Goal: Navigation & Orientation: Find specific page/section

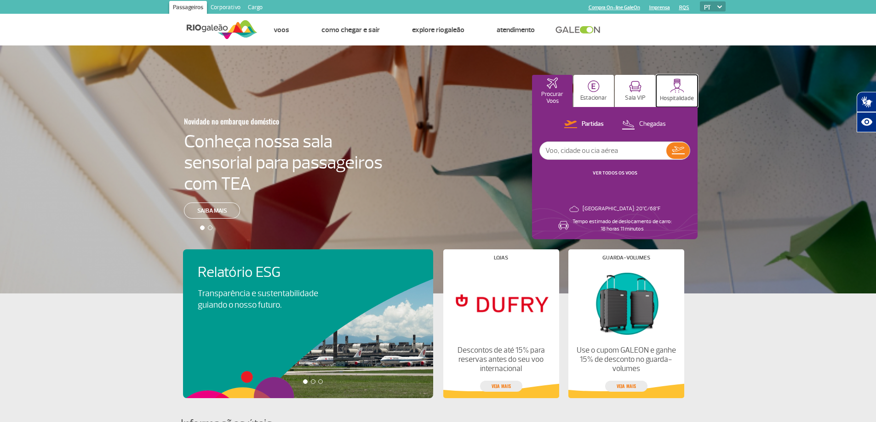
click at [674, 90] on img at bounding box center [677, 86] width 14 height 14
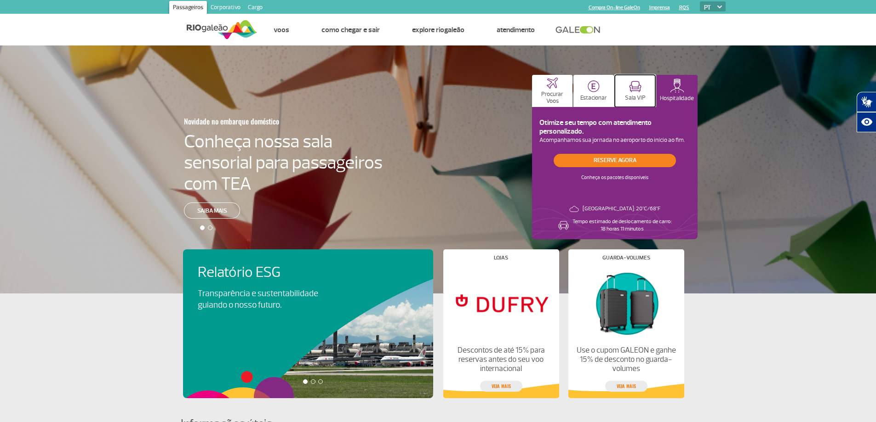
click at [647, 90] on button "Sala VIP" at bounding box center [635, 91] width 40 height 32
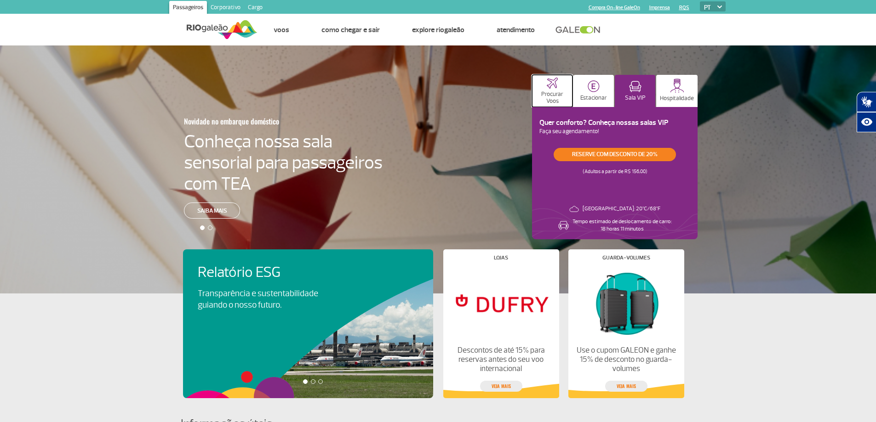
click at [545, 93] on p "Procurar Voos" at bounding box center [551, 98] width 31 height 14
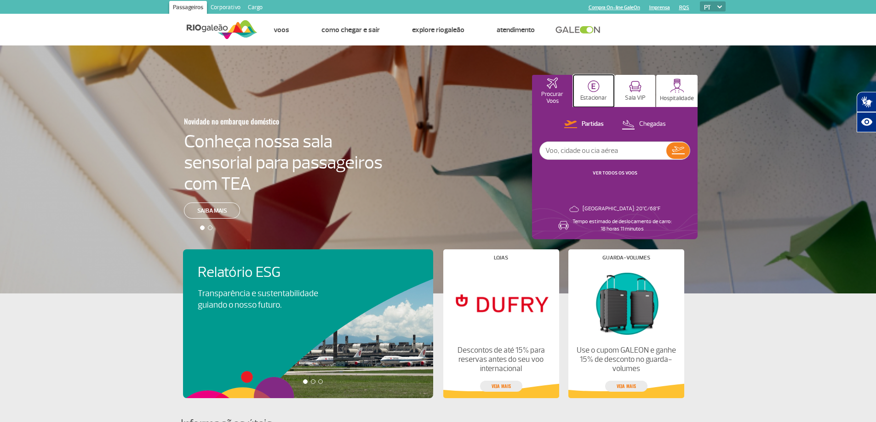
click at [582, 91] on button "Estacionar" at bounding box center [593, 91] width 40 height 32
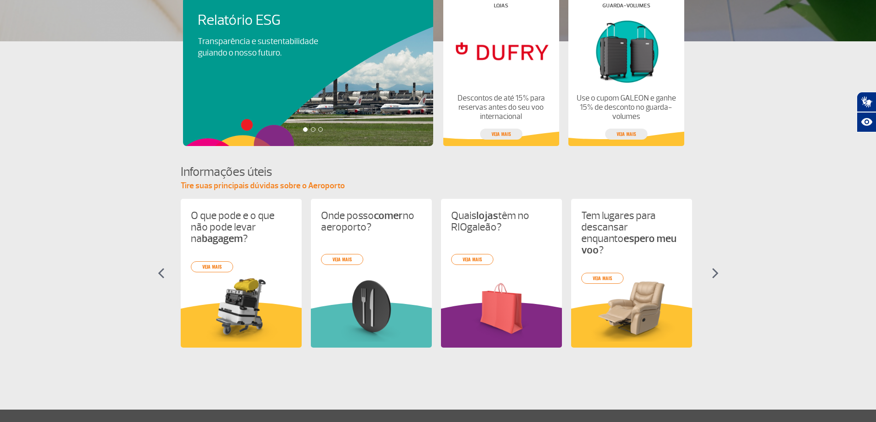
scroll to position [322, 0]
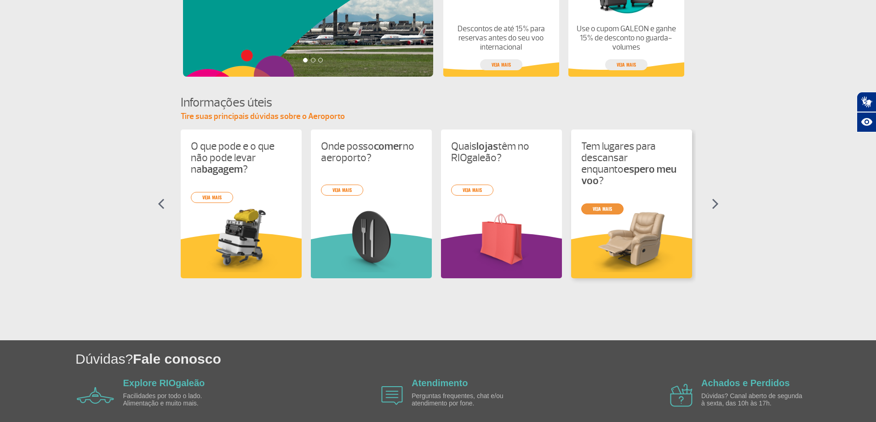
click at [610, 204] on link "veja mais" at bounding box center [602, 209] width 42 height 11
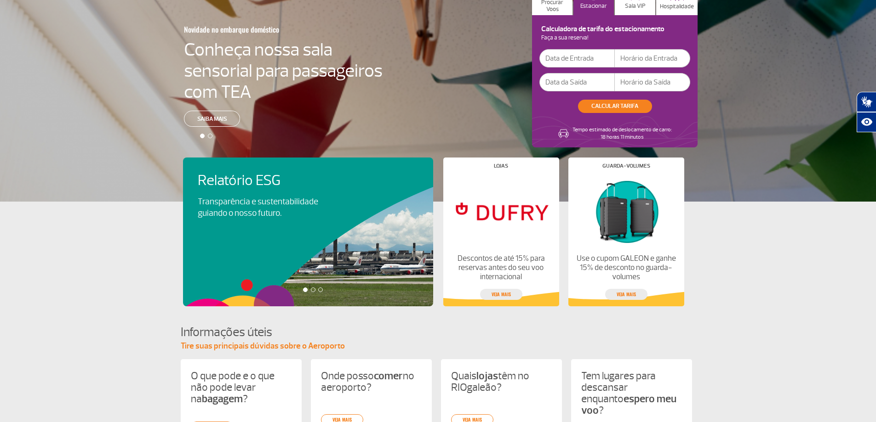
scroll to position [0, 0]
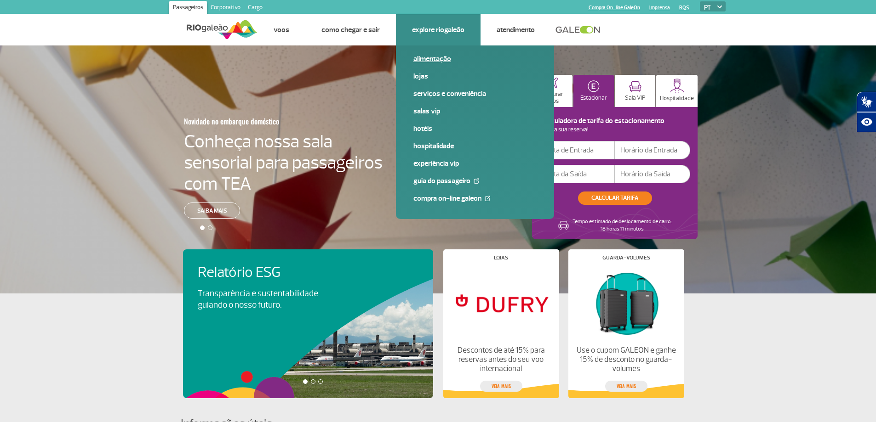
click at [434, 59] on link "Alimentação" at bounding box center [474, 59] width 123 height 10
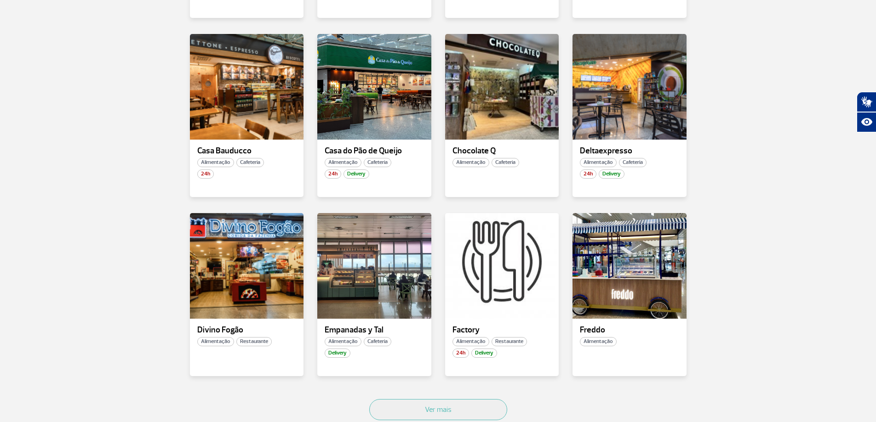
scroll to position [506, 0]
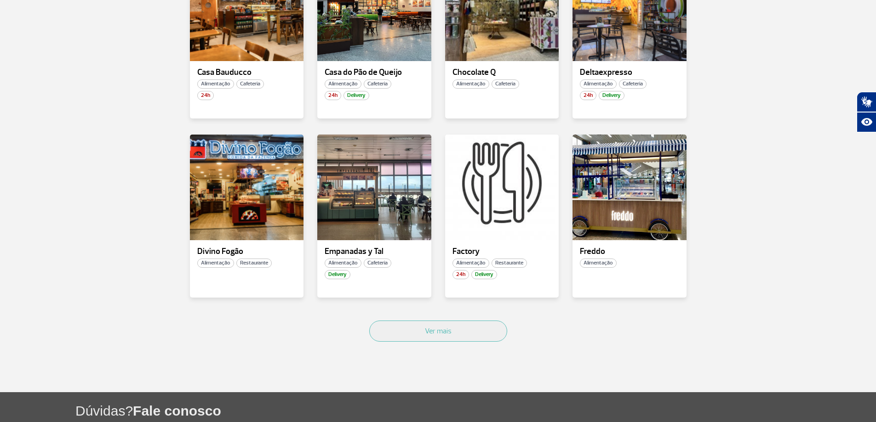
click at [474, 320] on div "Ver mais" at bounding box center [438, 342] width 510 height 56
click at [468, 330] on button "Ver mais" at bounding box center [438, 331] width 138 height 21
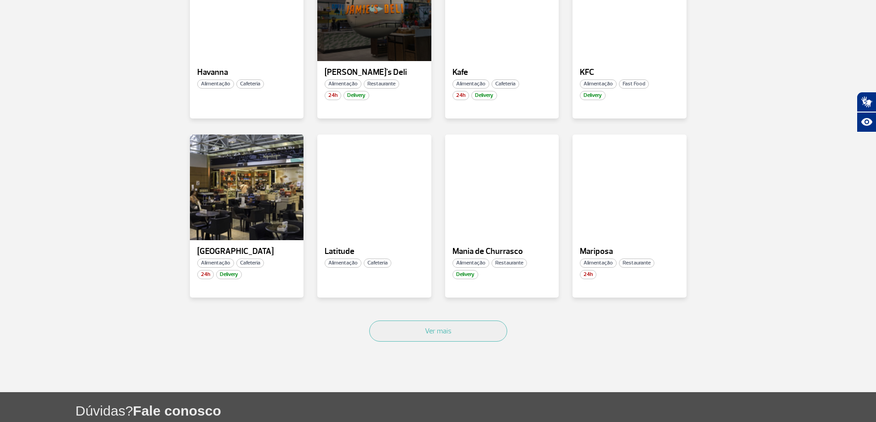
scroll to position [1146, 0]
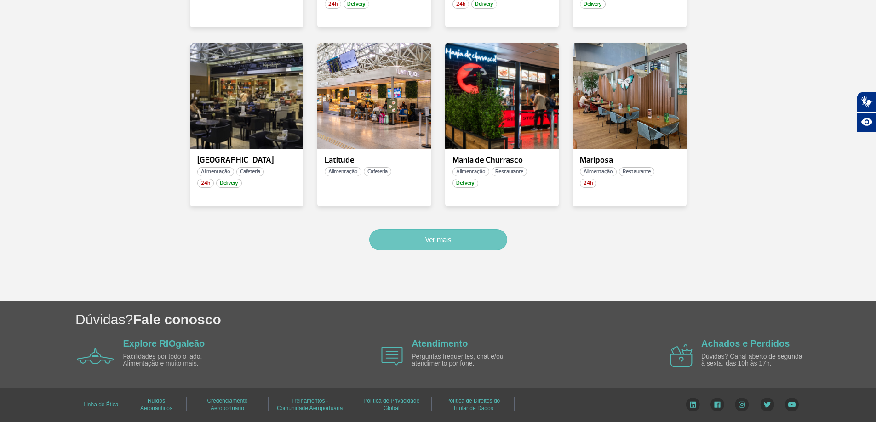
click at [426, 241] on button "Ver mais" at bounding box center [438, 239] width 138 height 21
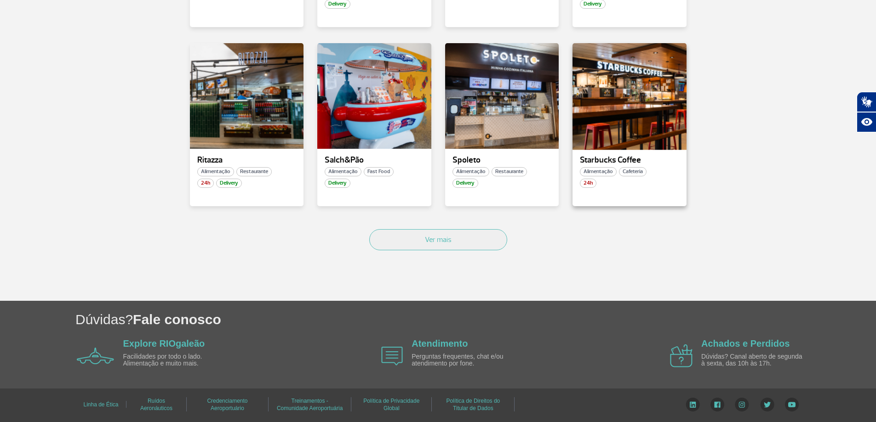
click at [635, 123] on div at bounding box center [629, 96] width 116 height 108
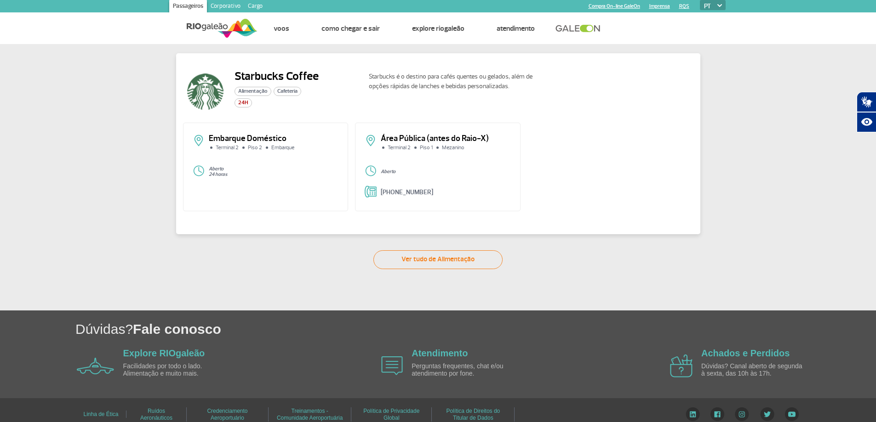
scroll to position [11, 0]
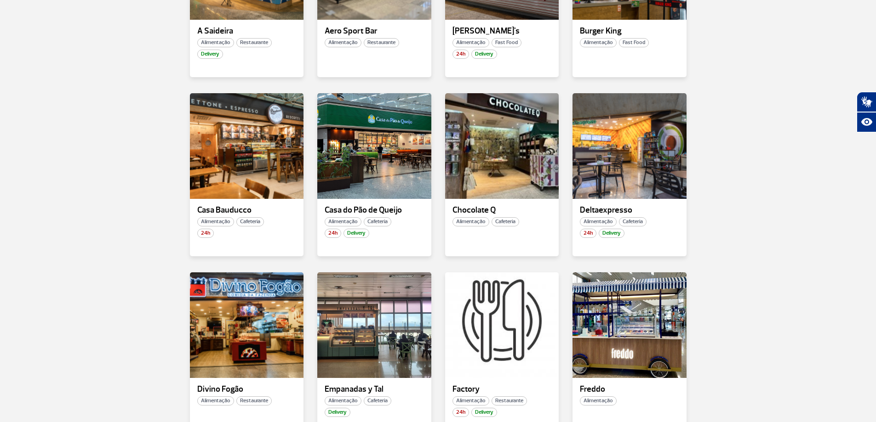
scroll to position [414, 0]
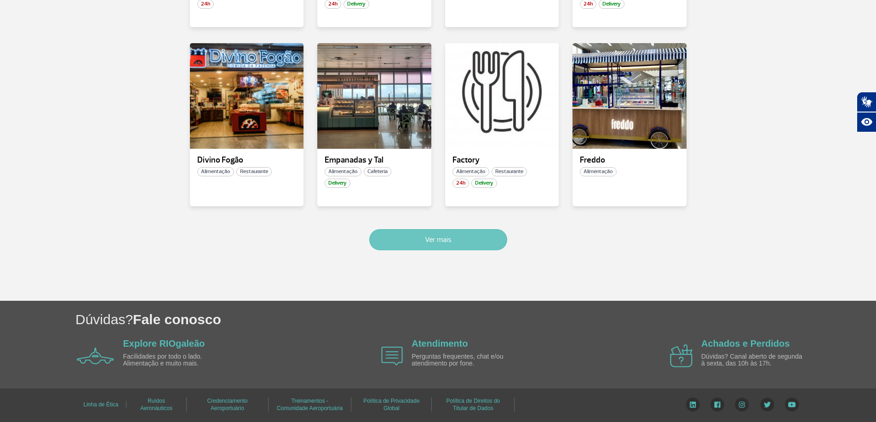
click at [447, 245] on button "Ver mais" at bounding box center [438, 239] width 138 height 21
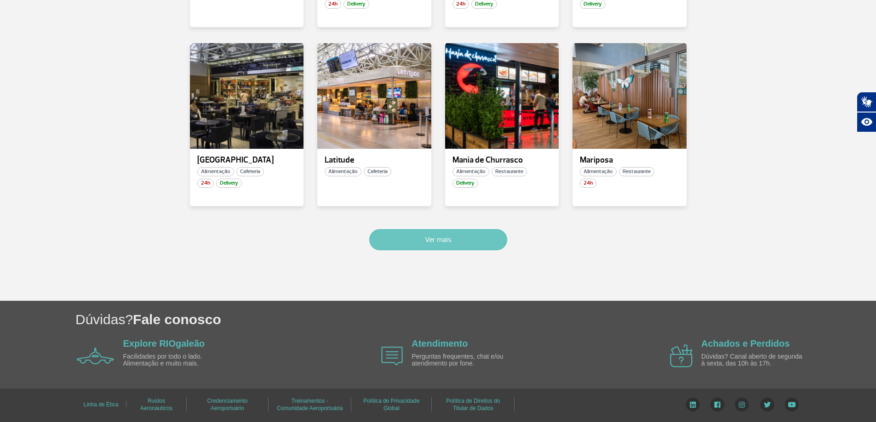
click at [445, 246] on button "Ver mais" at bounding box center [438, 239] width 138 height 21
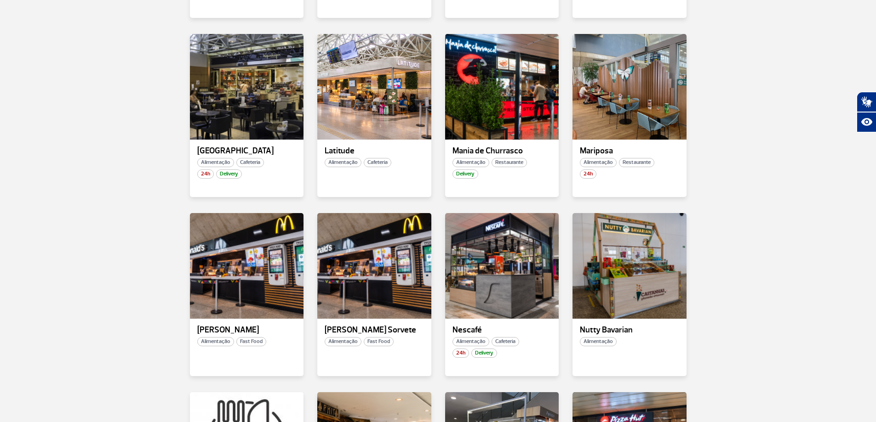
scroll to position [1684, 0]
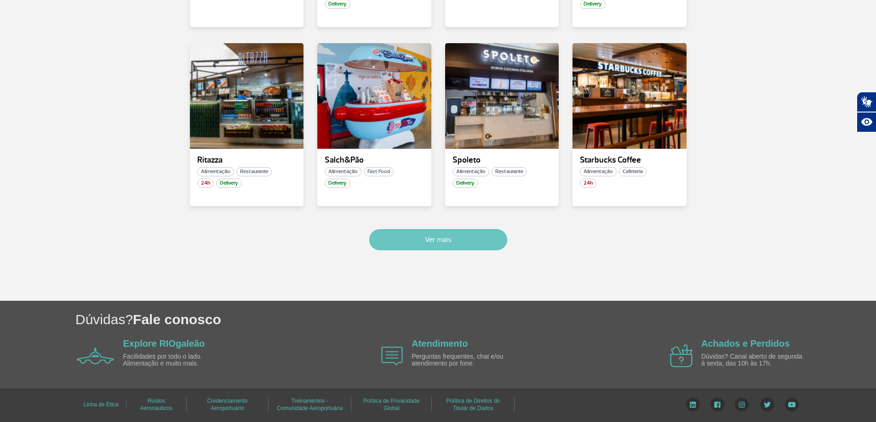
click at [460, 244] on button "Ver mais" at bounding box center [438, 239] width 138 height 21
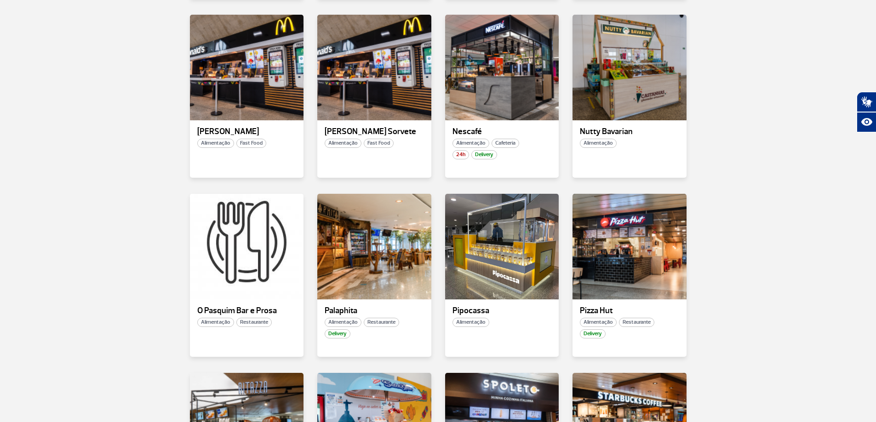
scroll to position [1240, 0]
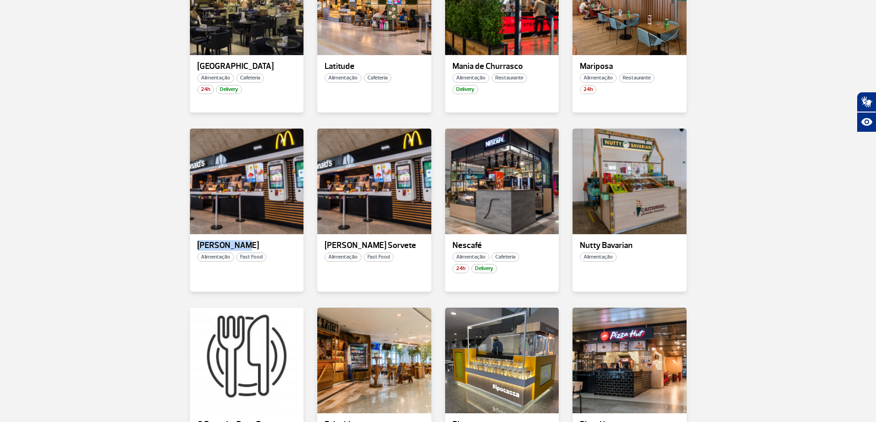
drag, startPoint x: 234, startPoint y: 246, endPoint x: 180, endPoint y: 240, distance: 54.2
click at [183, 240] on div "Mc Donald's Alimentação Fast Food" at bounding box center [247, 210] width 128 height 163
copy p "Mc Donald's"
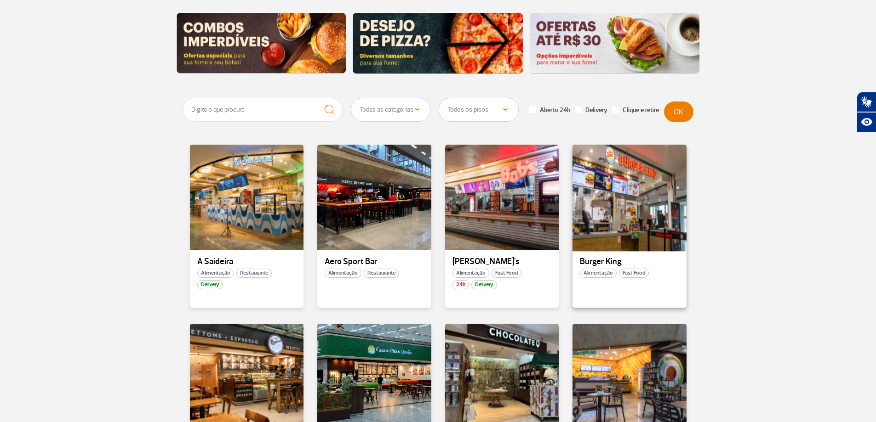
scroll to position [0, 0]
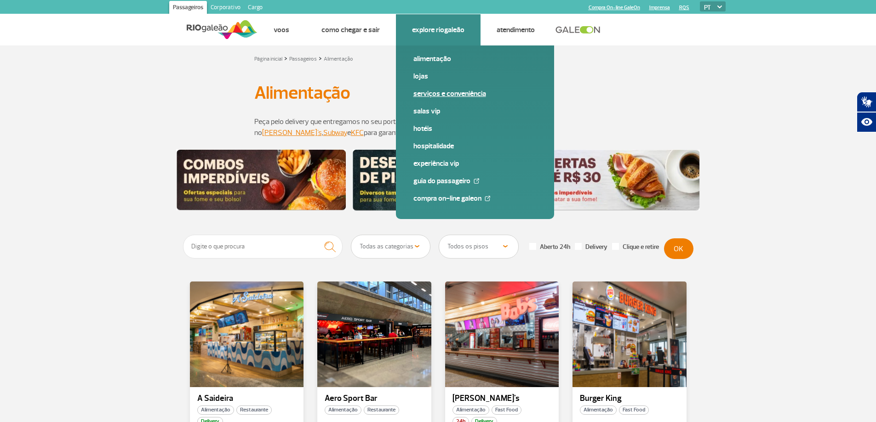
click at [424, 98] on link "Serviços e Conveniência" at bounding box center [474, 94] width 123 height 10
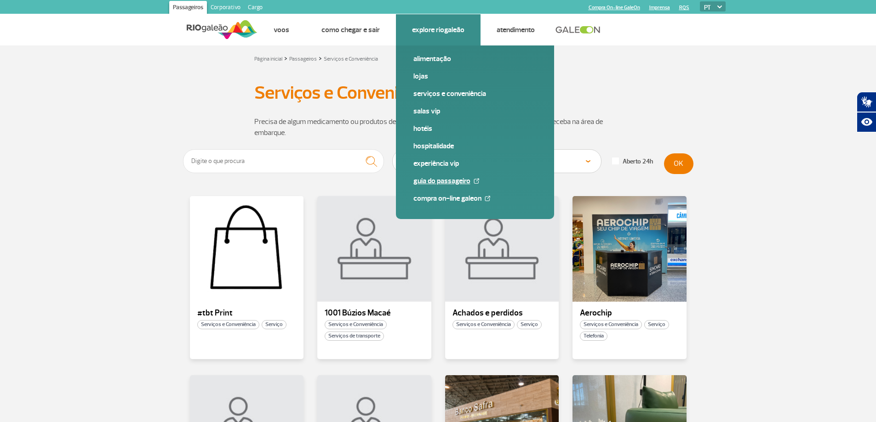
click at [424, 178] on link "Guia do Passageiro" at bounding box center [474, 181] width 123 height 10
